Goal: Find specific page/section: Find specific page/section

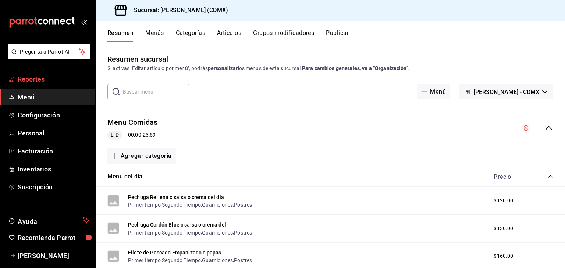
click at [63, 79] on span "Reportes" at bounding box center [54, 79] width 72 height 10
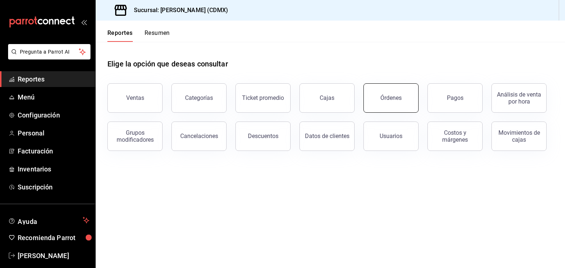
click at [388, 106] on button "Órdenes" at bounding box center [390, 97] width 55 height 29
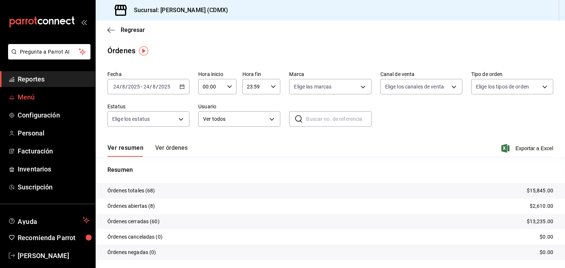
click at [49, 95] on span "Menú" at bounding box center [54, 97] width 72 height 10
